Goal: Navigation & Orientation: Go to known website

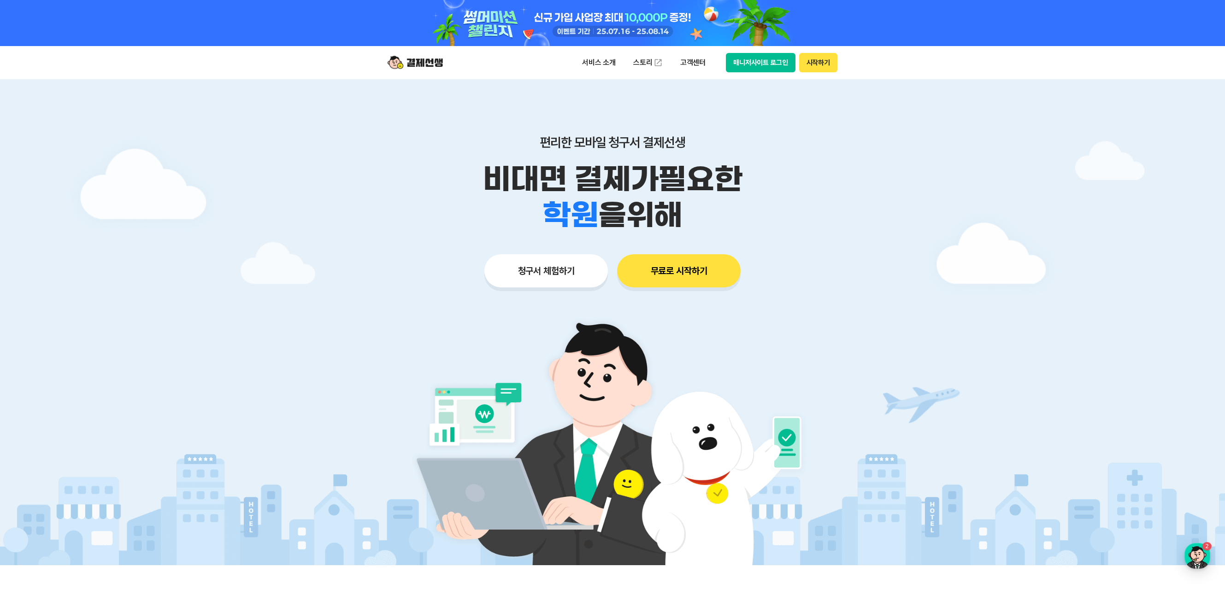
drag, startPoint x: 0, startPoint y: 0, endPoint x: 980, endPoint y: 103, distance: 985.7
drag, startPoint x: 980, startPoint y: 103, endPoint x: 1110, endPoint y: 98, distance: 129.6
